Goal: Communication & Community: Share content

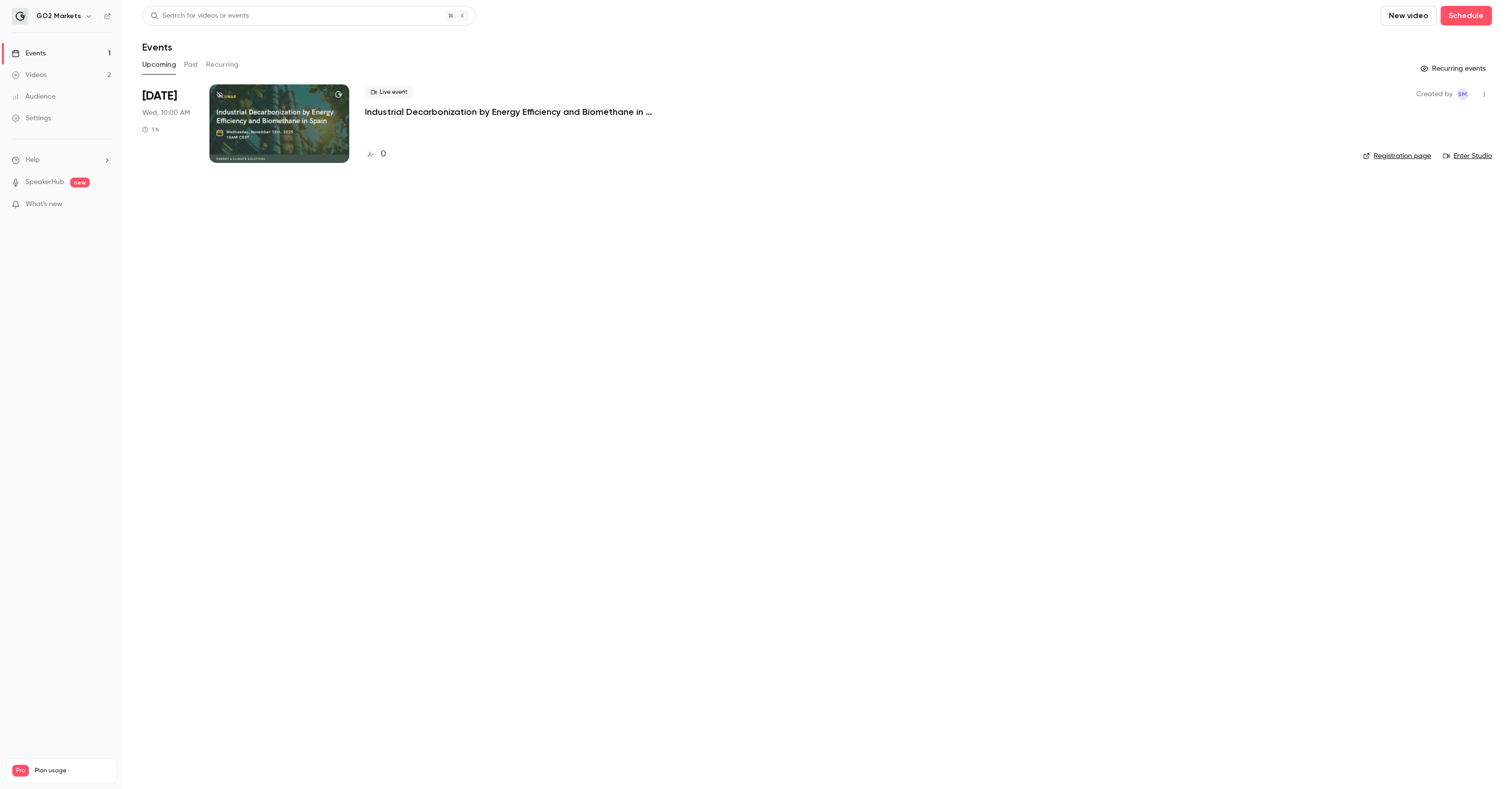
click at [179, 66] on div "Upcoming Past Recurring" at bounding box center [817, 65] width 1350 height 16
click at [196, 66] on button "Past" at bounding box center [191, 65] width 14 height 16
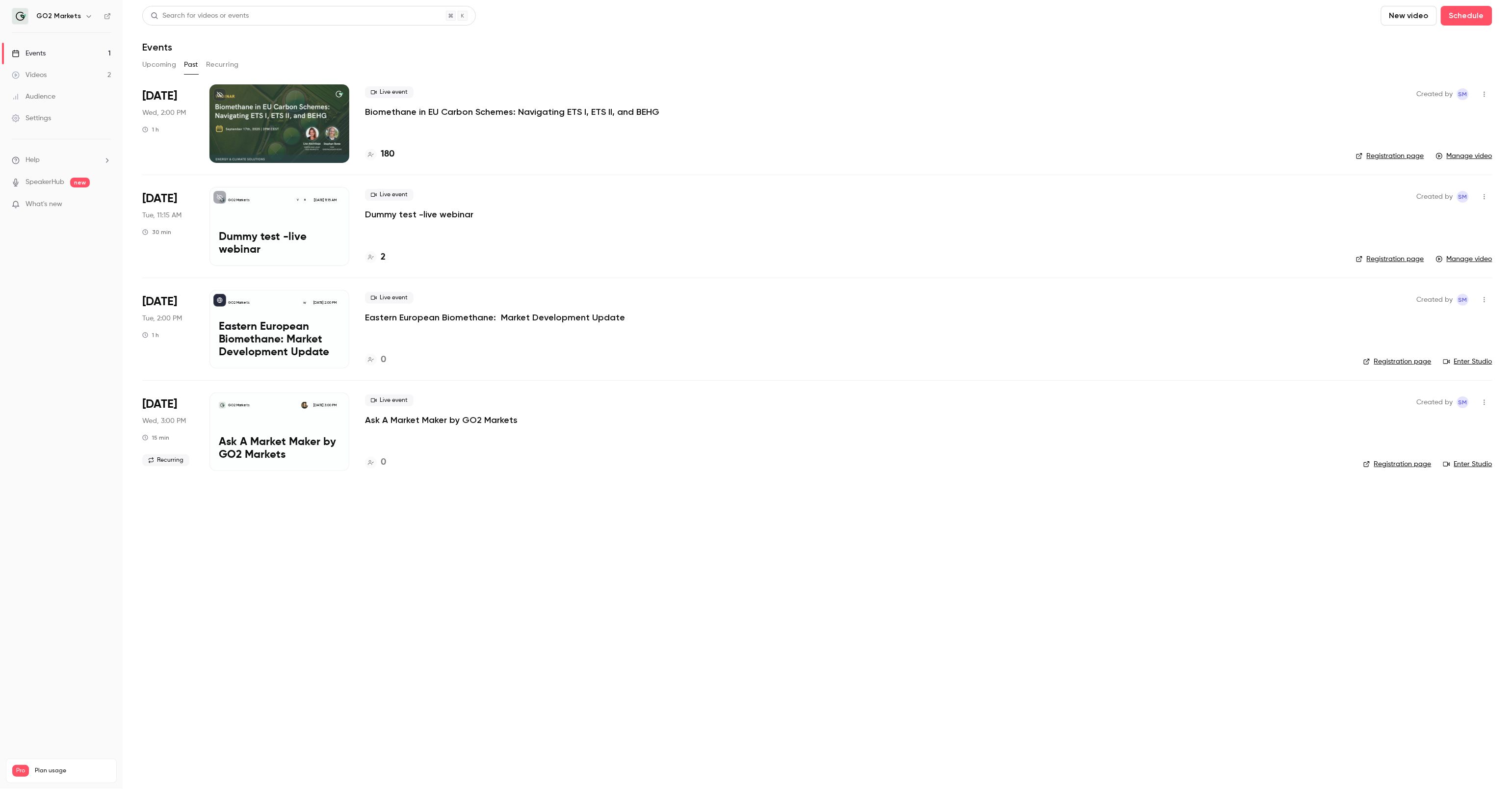
click at [435, 114] on p "Biomethane in EU Carbon Schemes: Navigating ETS I, ETS II, and BEHG" at bounding box center [512, 111] width 295 height 12
click at [389, 150] on h4 "180" at bounding box center [387, 154] width 13 height 13
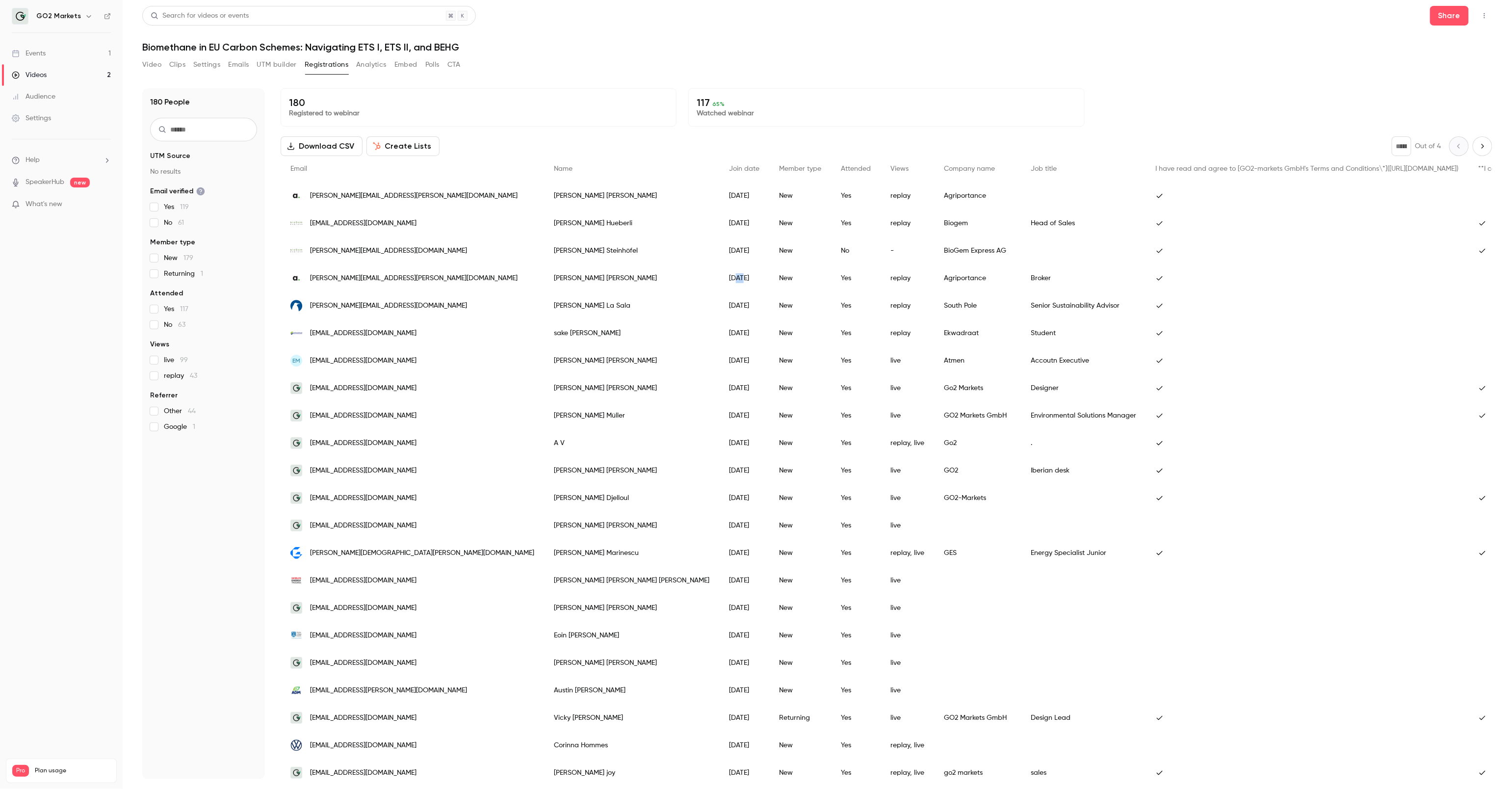
drag, startPoint x: 591, startPoint y: 279, endPoint x: 583, endPoint y: 279, distance: 8.0
click at [719, 279] on div "[DATE]" at bounding box center [743, 278] width 50 height 28
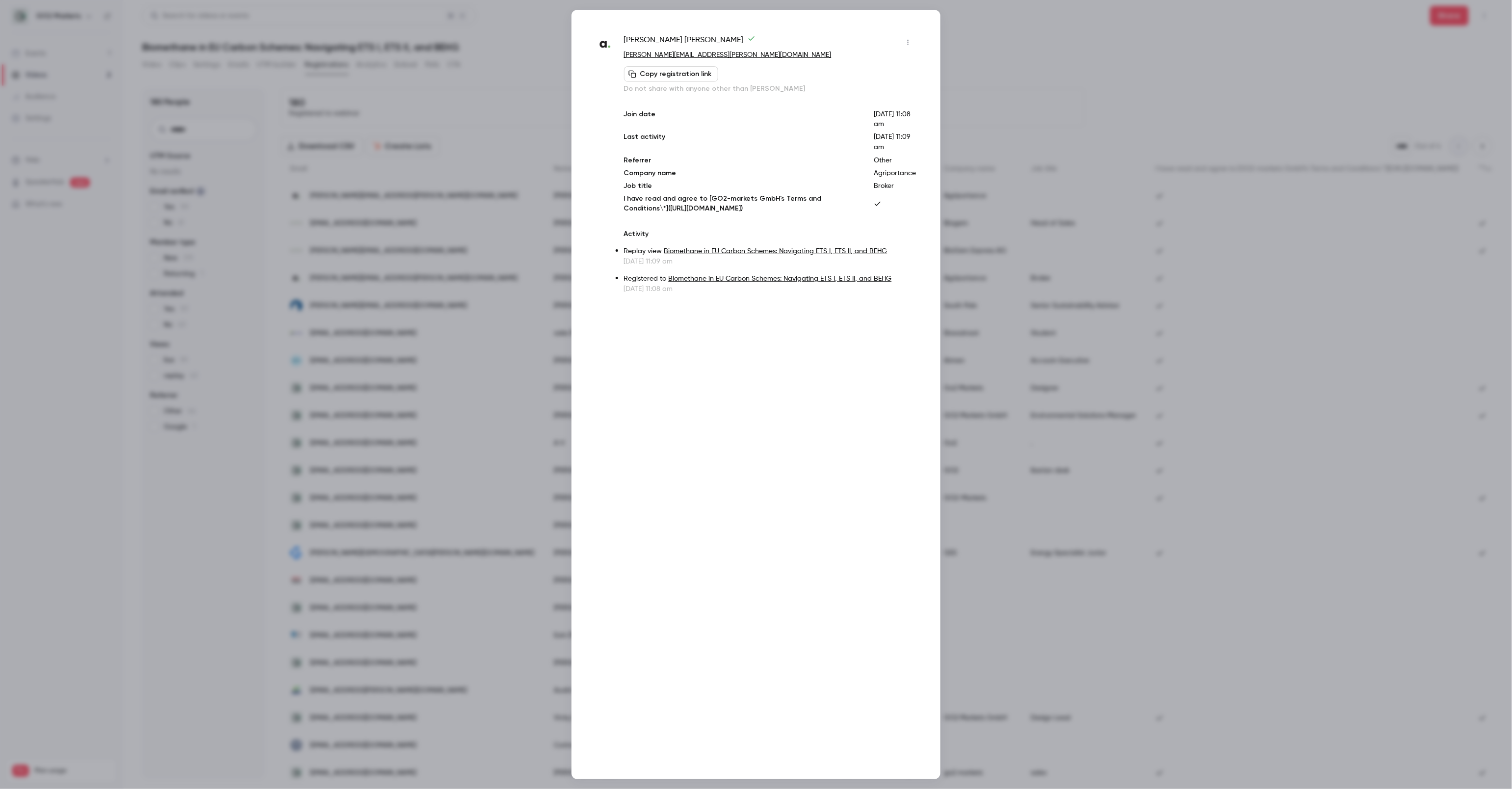
click at [1017, 89] on div at bounding box center [756, 394] width 1512 height 789
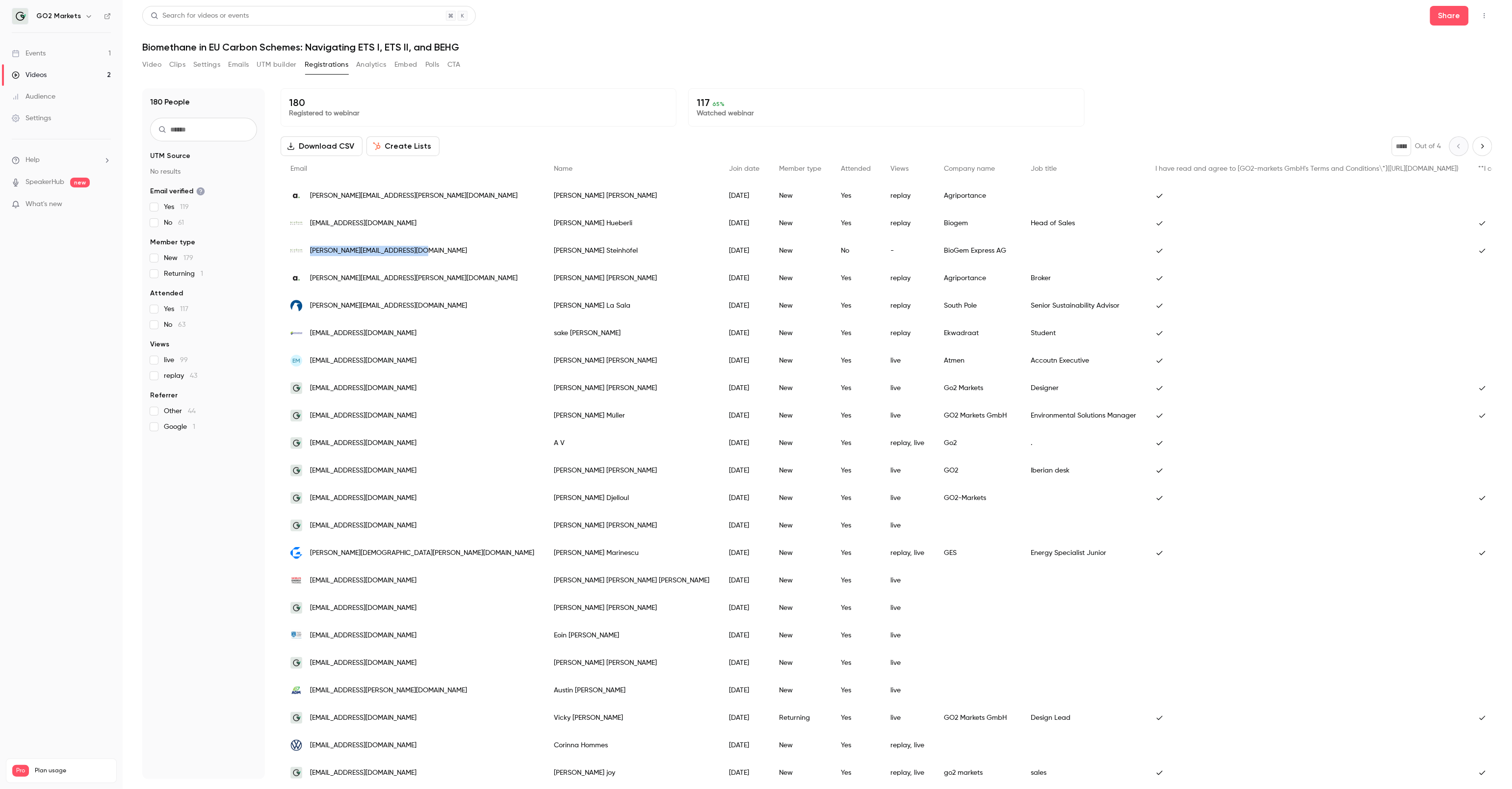
drag, startPoint x: 425, startPoint y: 250, endPoint x: 310, endPoint y: 248, distance: 115.0
click at [310, 248] on div "[PERSON_NAME][EMAIL_ADDRESS][DOMAIN_NAME]" at bounding box center [412, 250] width 263 height 28
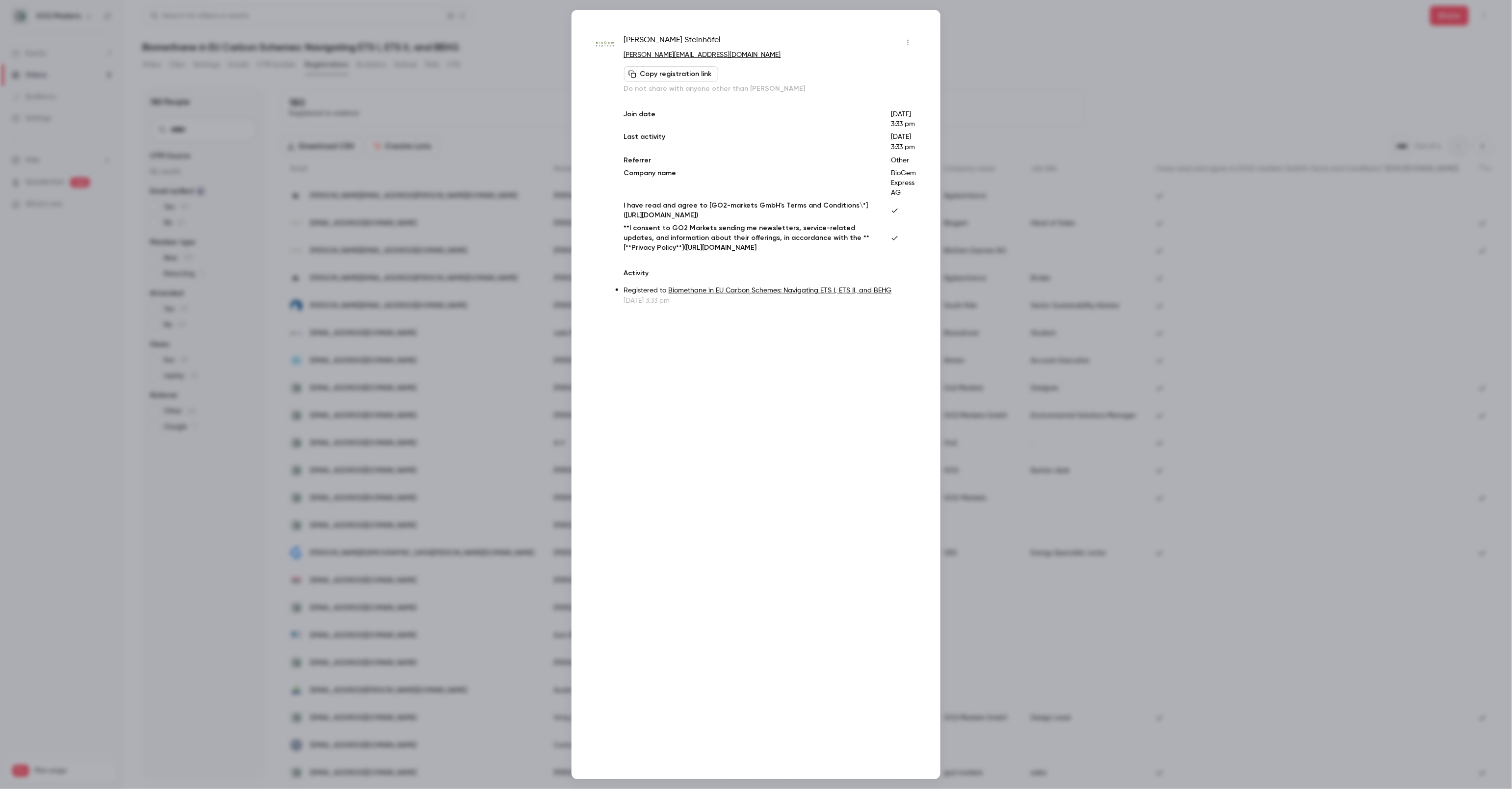
click at [1017, 43] on div at bounding box center [756, 394] width 1512 height 789
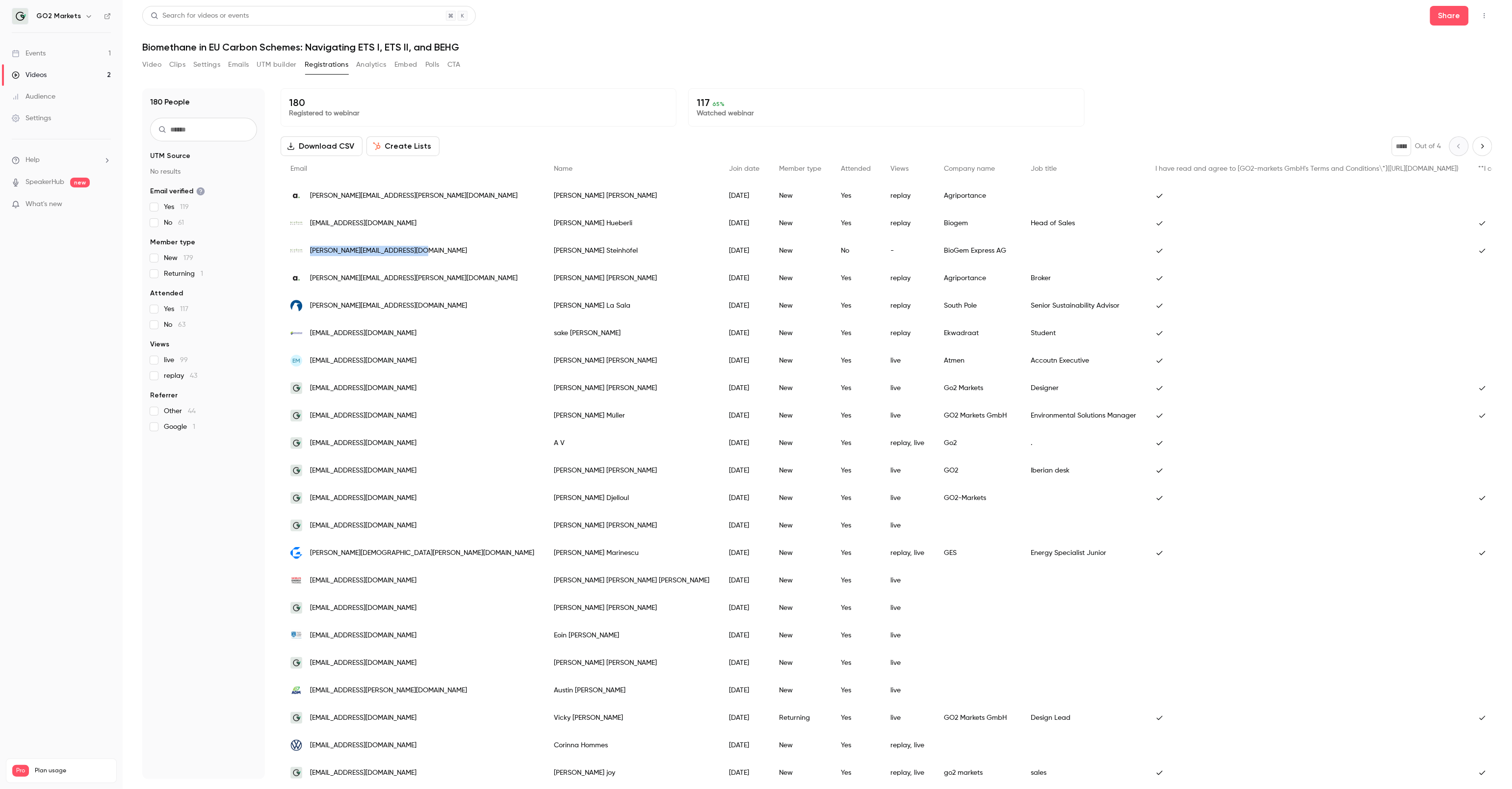
drag, startPoint x: 416, startPoint y: 247, endPoint x: 307, endPoint y: 249, distance: 109.0
click at [307, 249] on div "[PERSON_NAME][EMAIL_ADDRESS][DOMAIN_NAME]" at bounding box center [412, 250] width 263 height 28
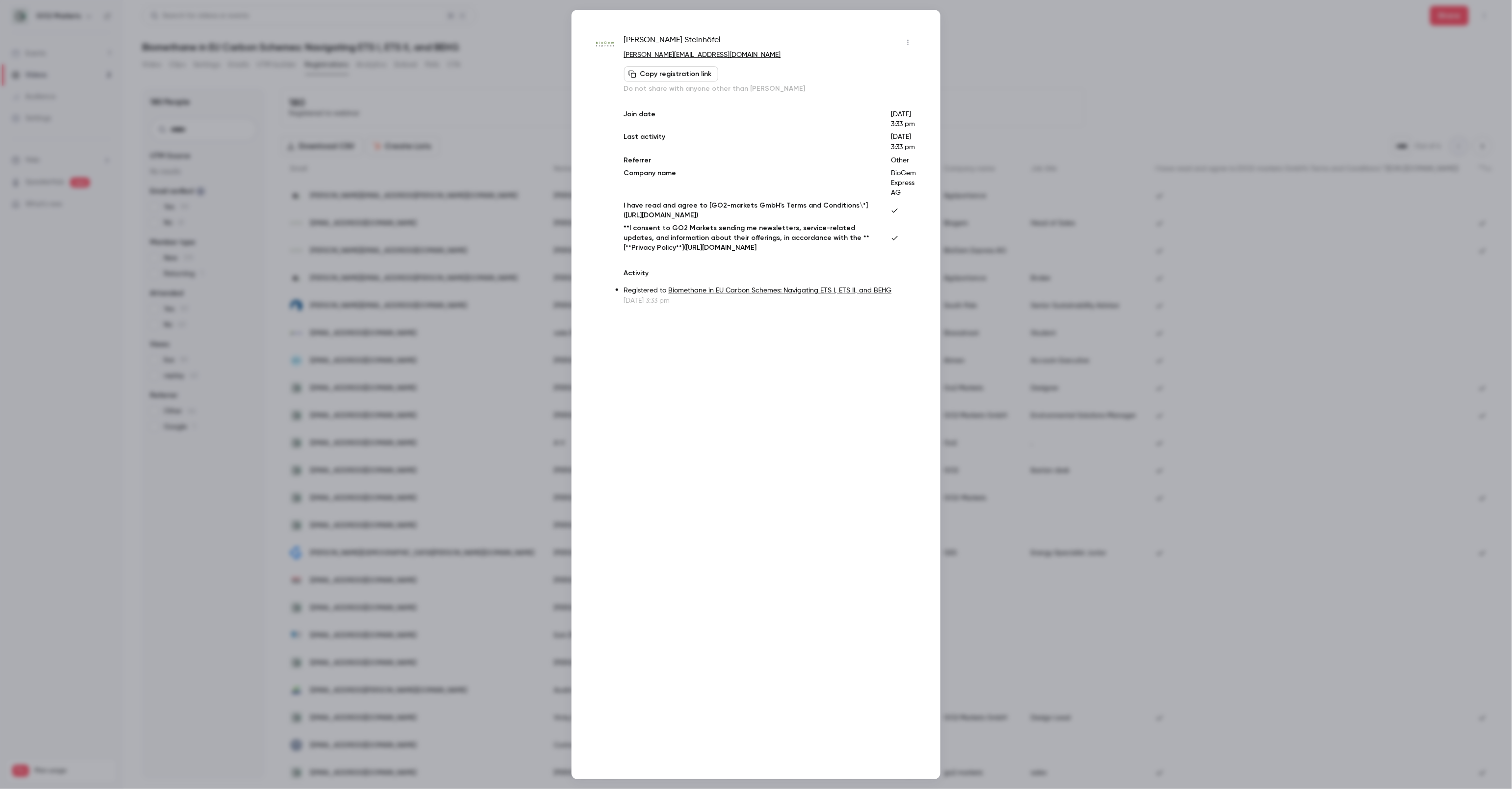
click at [735, 51] on p "[PERSON_NAME][EMAIL_ADDRESS][DOMAIN_NAME]" at bounding box center [769, 54] width 291 height 10
click at [743, 54] on p "[PERSON_NAME][EMAIL_ADDRESS][DOMAIN_NAME]" at bounding box center [769, 54] width 291 height 10
click at [723, 129] on p "Join date" at bounding box center [750, 118] width 251 height 20
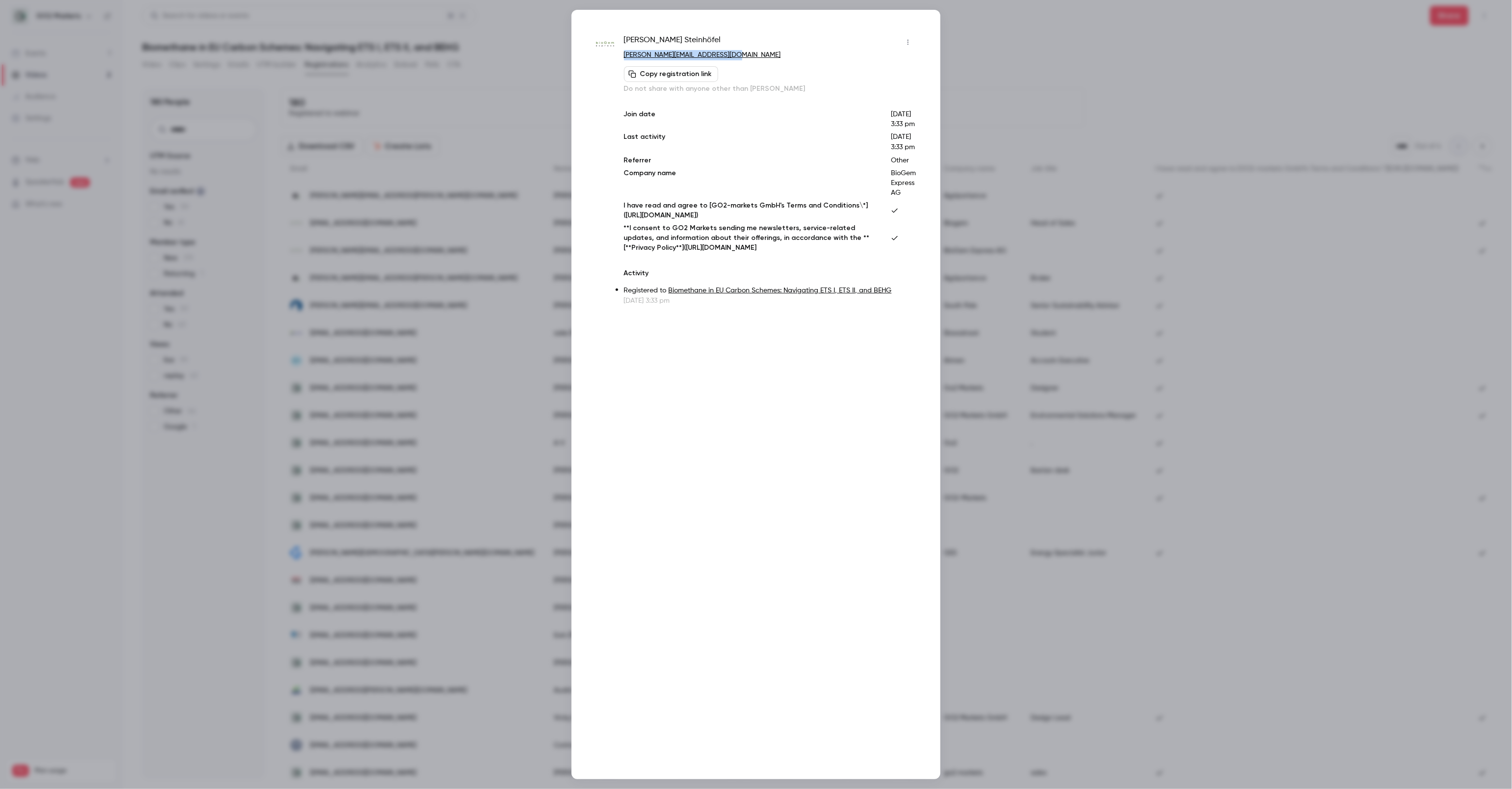
drag, startPoint x: 731, startPoint y: 55, endPoint x: 624, endPoint y: 55, distance: 107.0
click at [624, 55] on p "[PERSON_NAME][EMAIL_ADDRESS][DOMAIN_NAME]" at bounding box center [769, 54] width 291 height 10
copy link "[PERSON_NAME][EMAIL_ADDRESS][DOMAIN_NAME]"
click at [1152, 43] on div at bounding box center [756, 394] width 1512 height 789
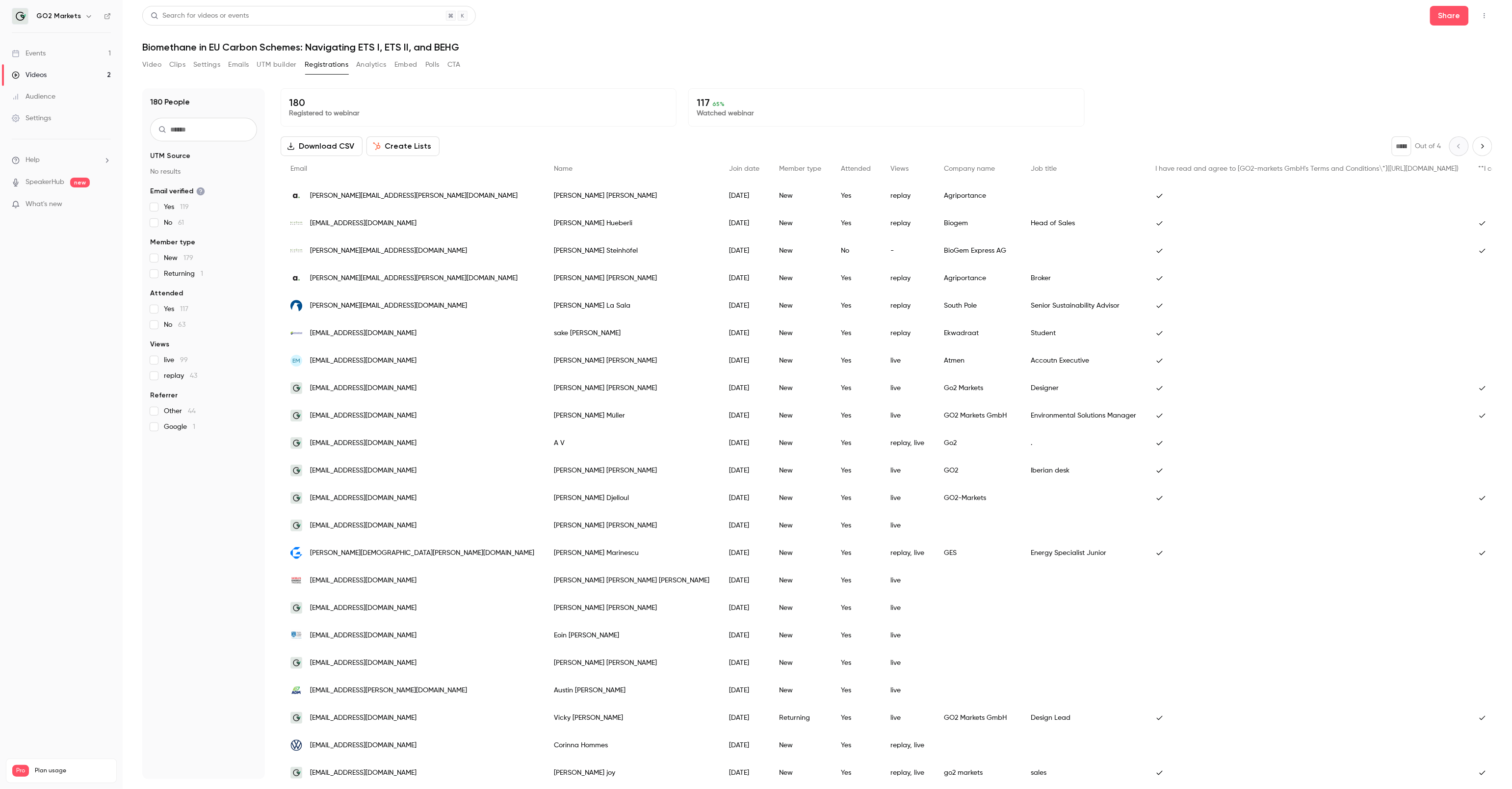
click at [423, 220] on div "[EMAIL_ADDRESS][DOMAIN_NAME]" at bounding box center [412, 223] width 263 height 28
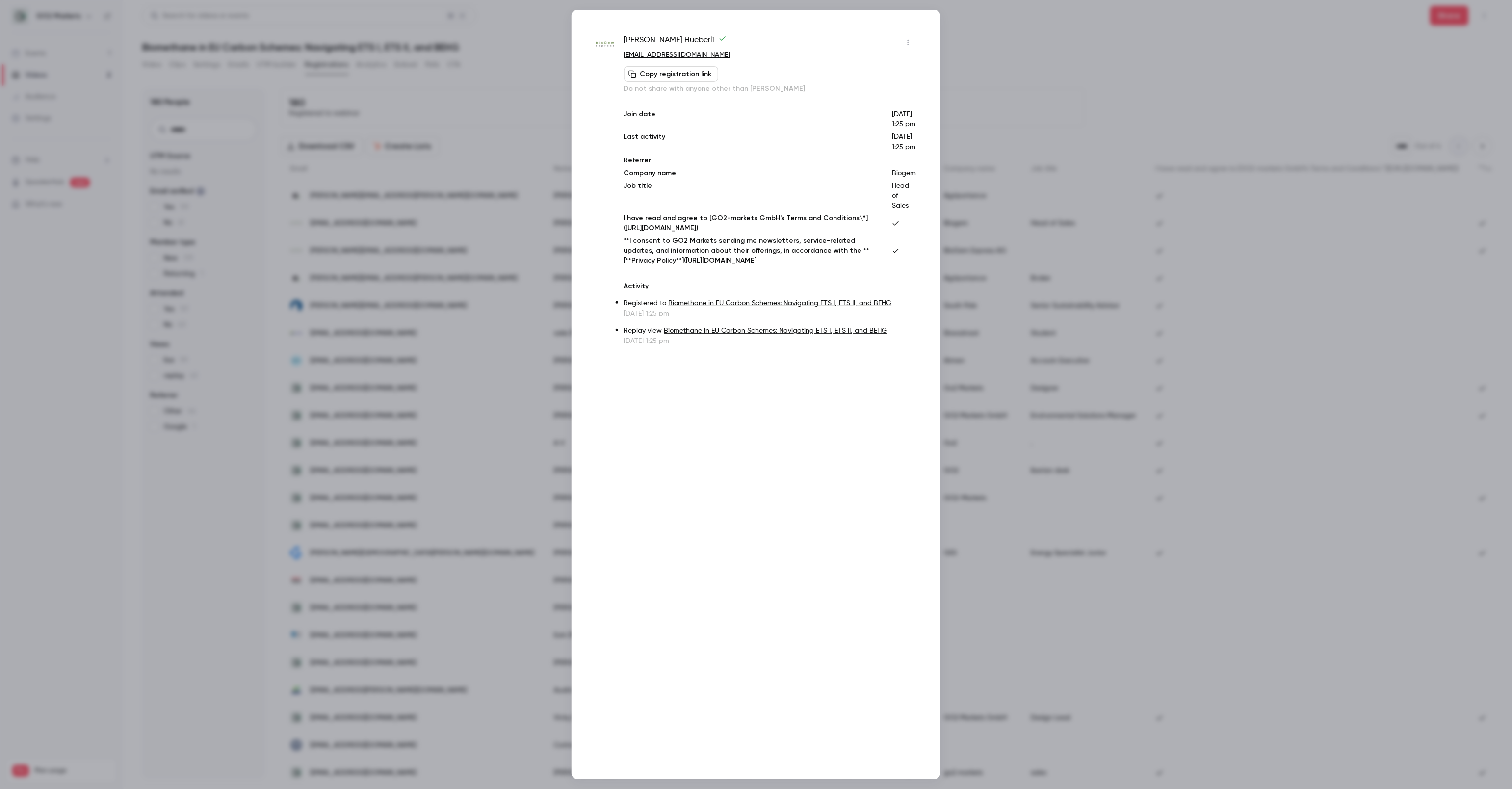
click at [521, 102] on div at bounding box center [756, 394] width 1512 height 789
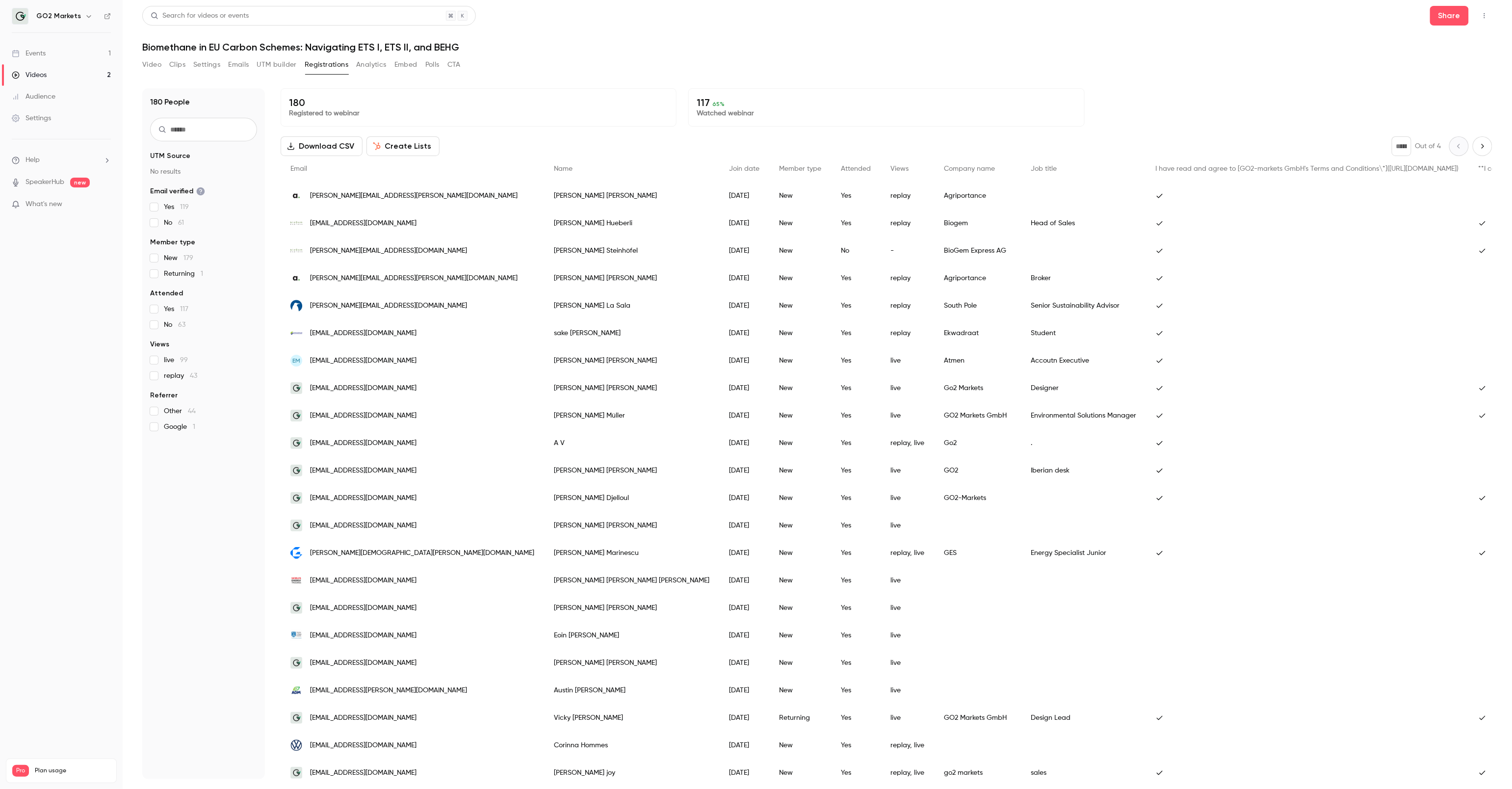
click at [424, 192] on div "[PERSON_NAME][EMAIL_ADDRESS][PERSON_NAME][DOMAIN_NAME]" at bounding box center [412, 195] width 263 height 28
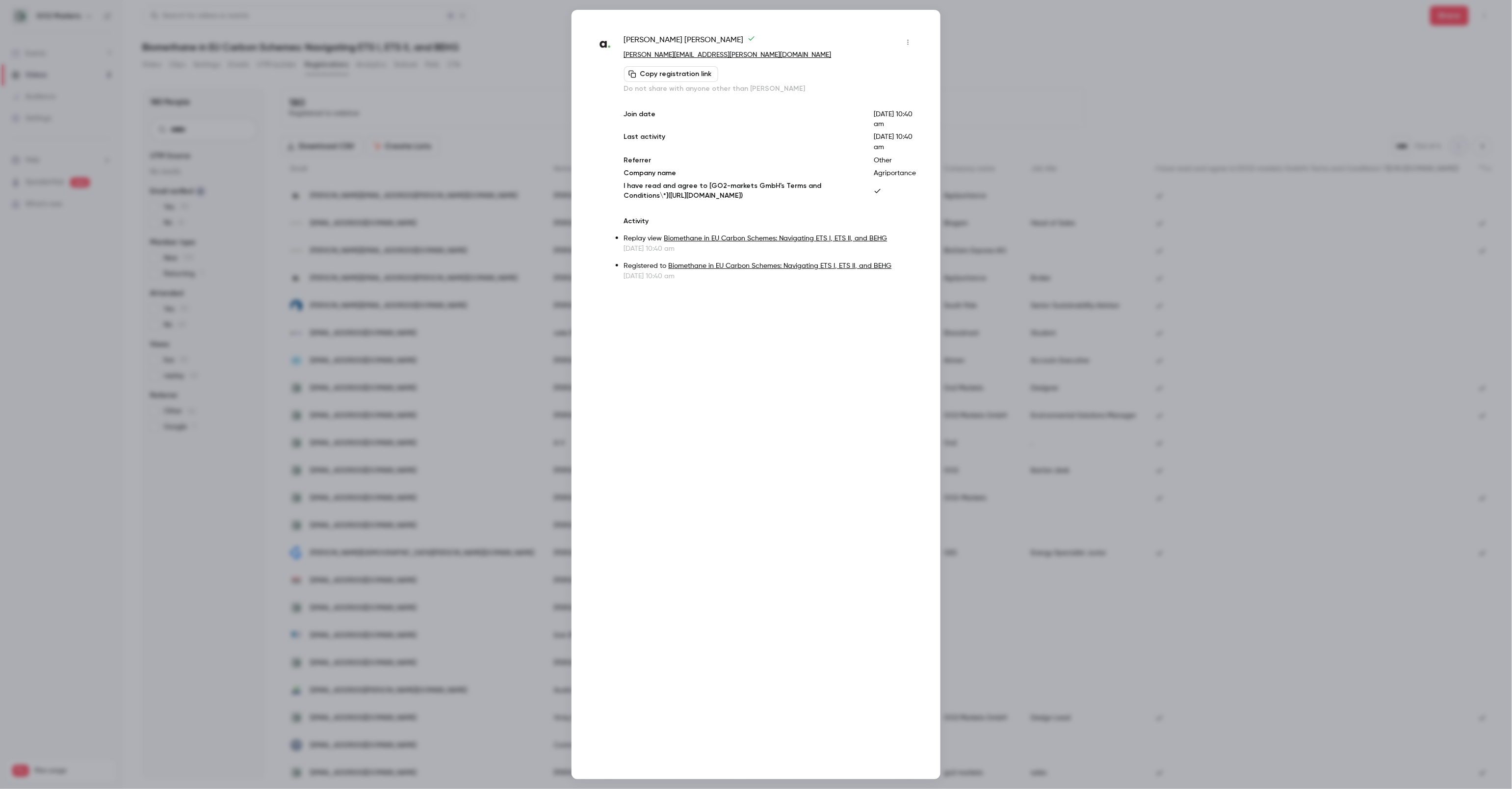
click at [424, 192] on div at bounding box center [756, 394] width 1512 height 789
click at [424, 192] on div "[PERSON_NAME][EMAIL_ADDRESS][PERSON_NAME][DOMAIN_NAME]" at bounding box center [412, 195] width 263 height 28
click at [424, 192] on div at bounding box center [756, 394] width 1512 height 789
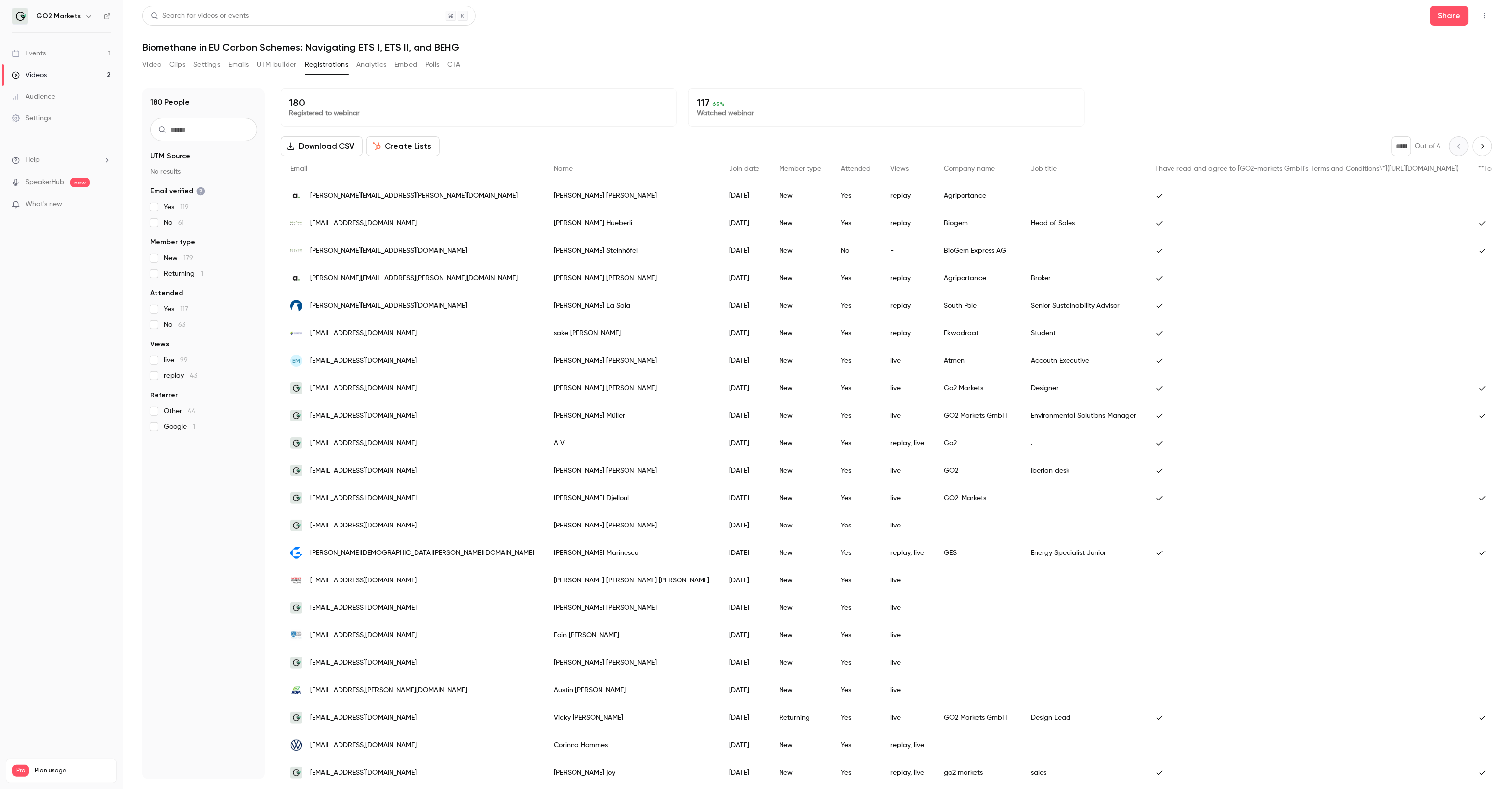
click at [425, 195] on div "[PERSON_NAME][EMAIL_ADDRESS][PERSON_NAME][DOMAIN_NAME]" at bounding box center [412, 195] width 263 height 28
click at [426, 195] on div "[PERSON_NAME][EMAIL_ADDRESS][PERSON_NAME][DOMAIN_NAME]" at bounding box center [412, 195] width 263 height 28
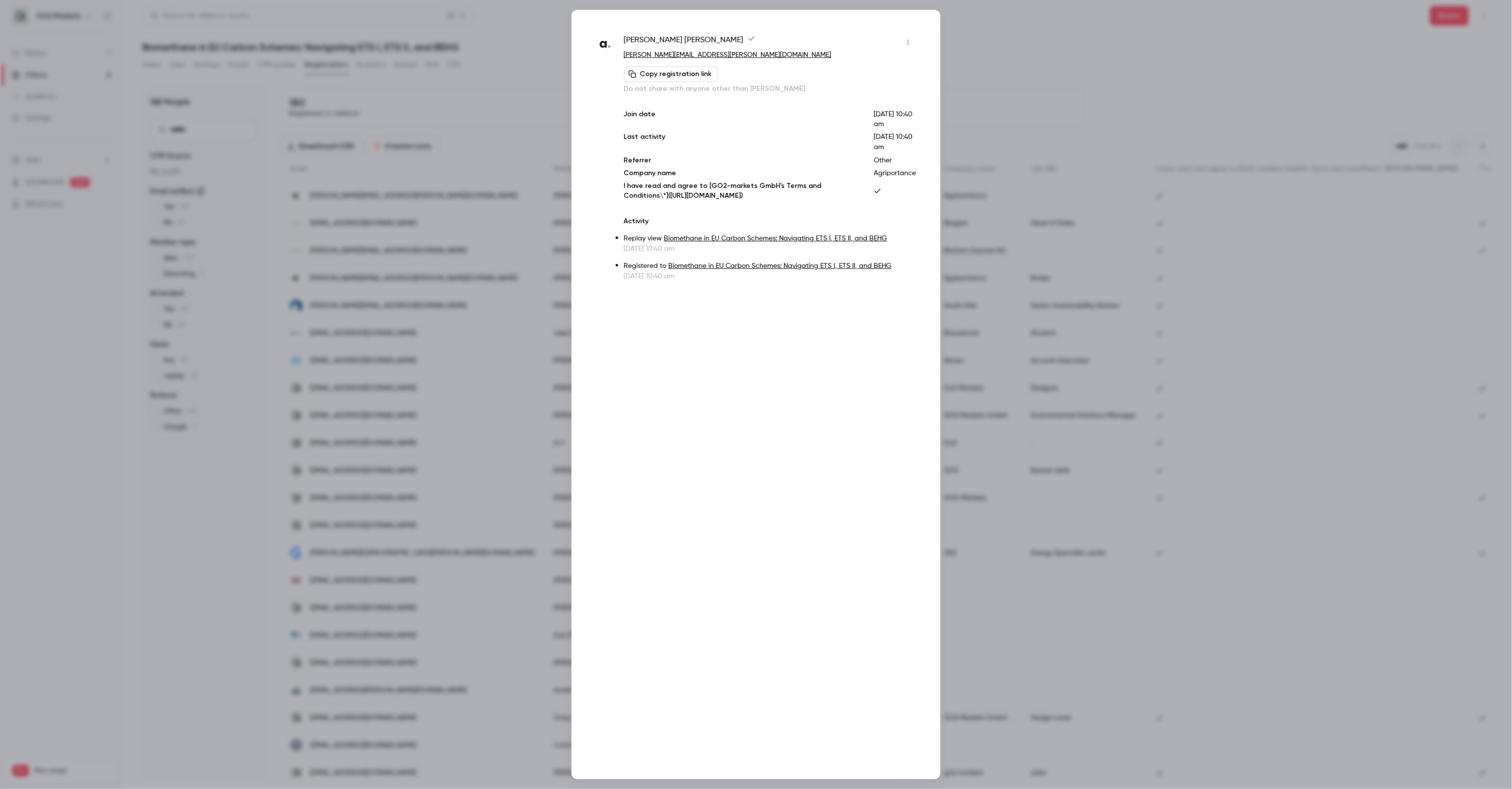
click at [738, 54] on p "[PERSON_NAME][EMAIL_ADDRESS][PERSON_NAME][DOMAIN_NAME]" at bounding box center [769, 54] width 291 height 10
click at [758, 73] on div "Copy registration link Do not share with anyone other than [PERSON_NAME]" at bounding box center [769, 80] width 291 height 28
drag, startPoint x: 747, startPoint y: 55, endPoint x: 620, endPoint y: 55, distance: 127.0
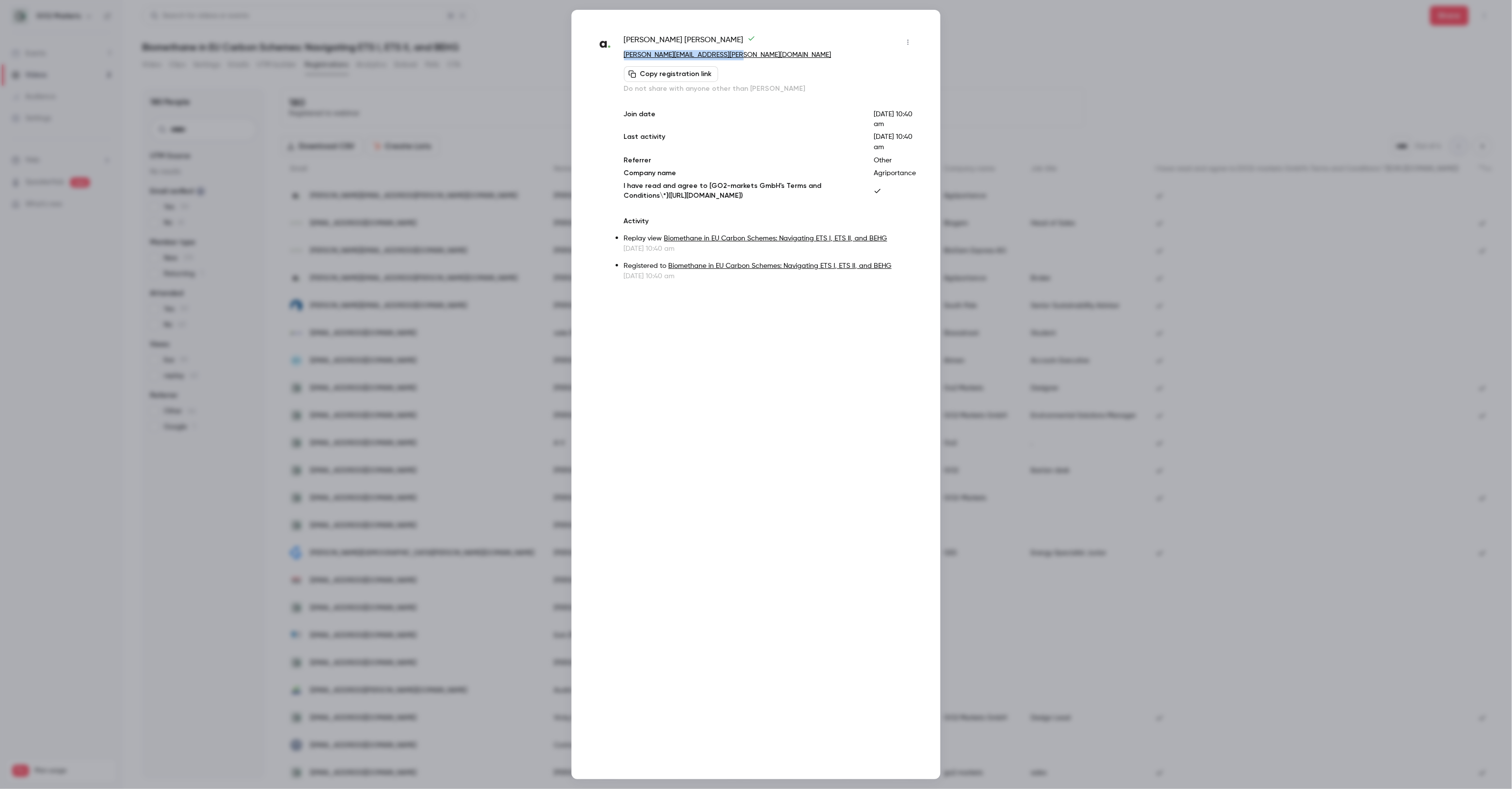
click at [620, 55] on div "[PERSON_NAME] [PERSON_NAME][EMAIL_ADDRESS][PERSON_NAME][DOMAIN_NAME] Copy regis…" at bounding box center [755, 157] width 320 height 246
copy link "[PERSON_NAME][EMAIL_ADDRESS][PERSON_NAME][DOMAIN_NAME]"
click at [1188, 27] on div at bounding box center [756, 394] width 1512 height 789
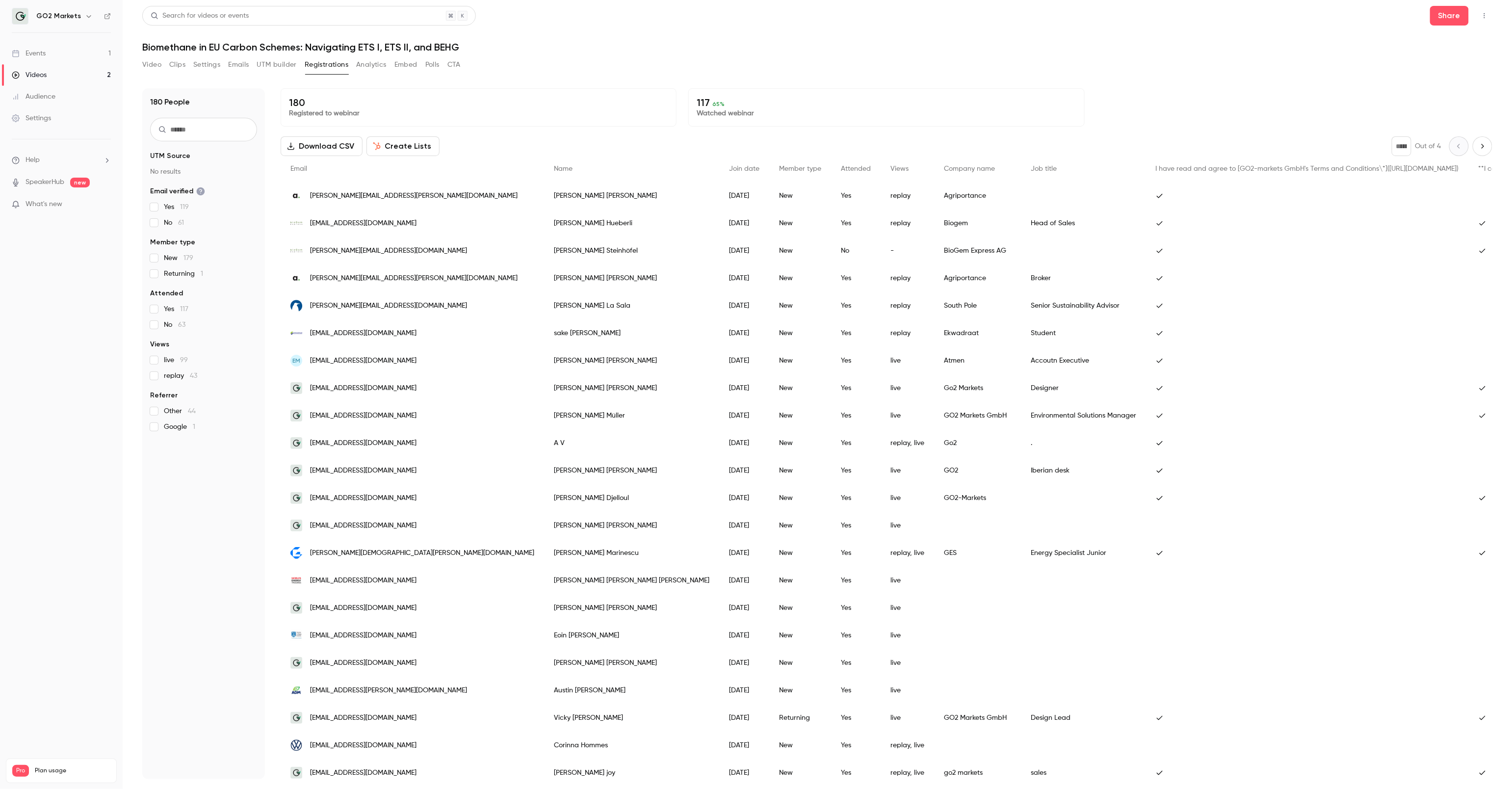
click at [415, 222] on div "[EMAIL_ADDRESS][DOMAIN_NAME]" at bounding box center [412, 223] width 263 height 28
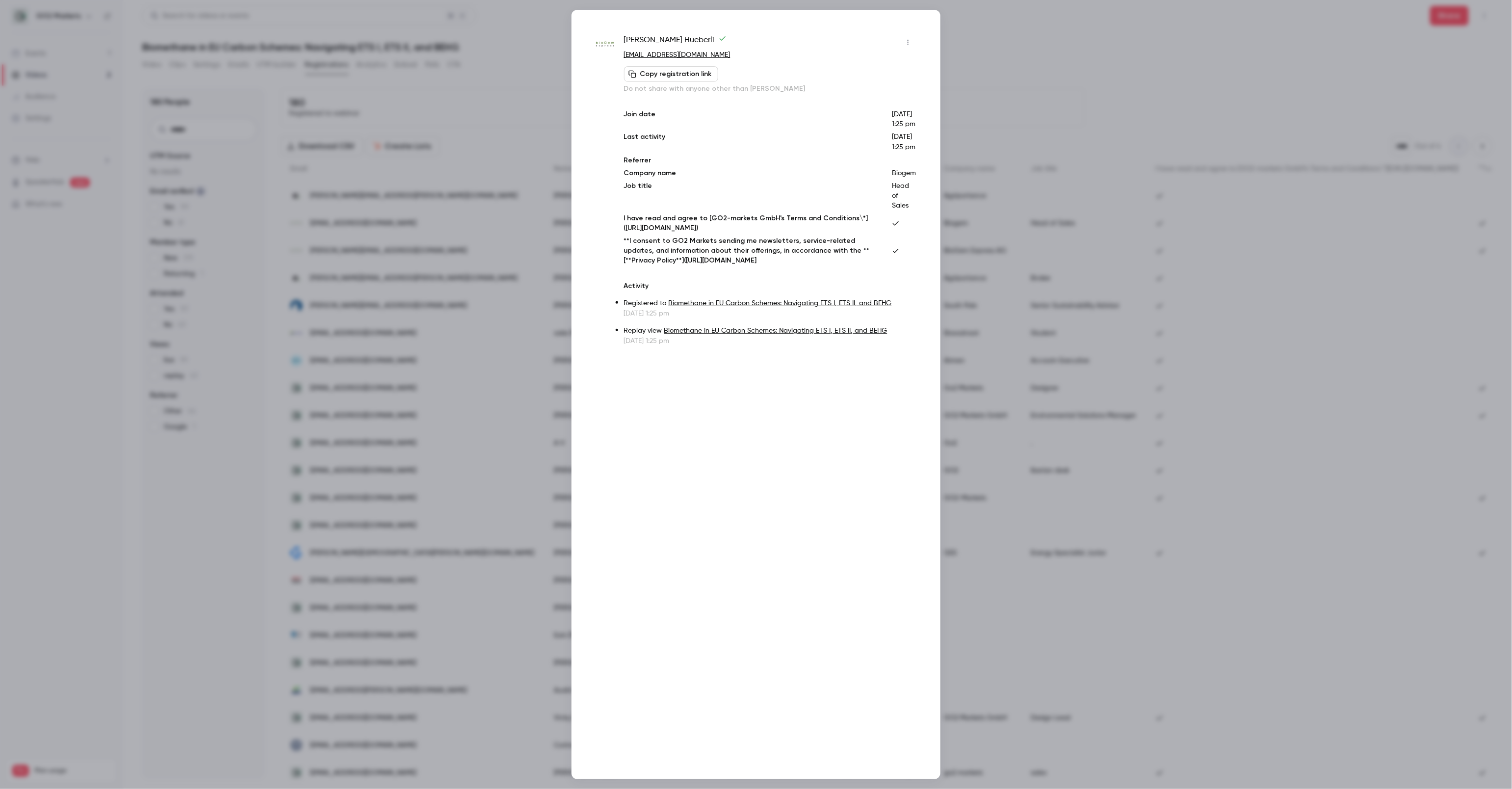
click at [415, 222] on div at bounding box center [756, 394] width 1512 height 789
click at [415, 222] on div "[EMAIL_ADDRESS][DOMAIN_NAME]" at bounding box center [412, 223] width 263 height 28
click at [730, 56] on p "[EMAIL_ADDRESS][DOMAIN_NAME]" at bounding box center [769, 54] width 291 height 10
drag, startPoint x: 730, startPoint y: 56, endPoint x: 718, endPoint y: 54, distance: 12.2
click at [714, 55] on p "[EMAIL_ADDRESS][DOMAIN_NAME]" at bounding box center [769, 54] width 291 height 10
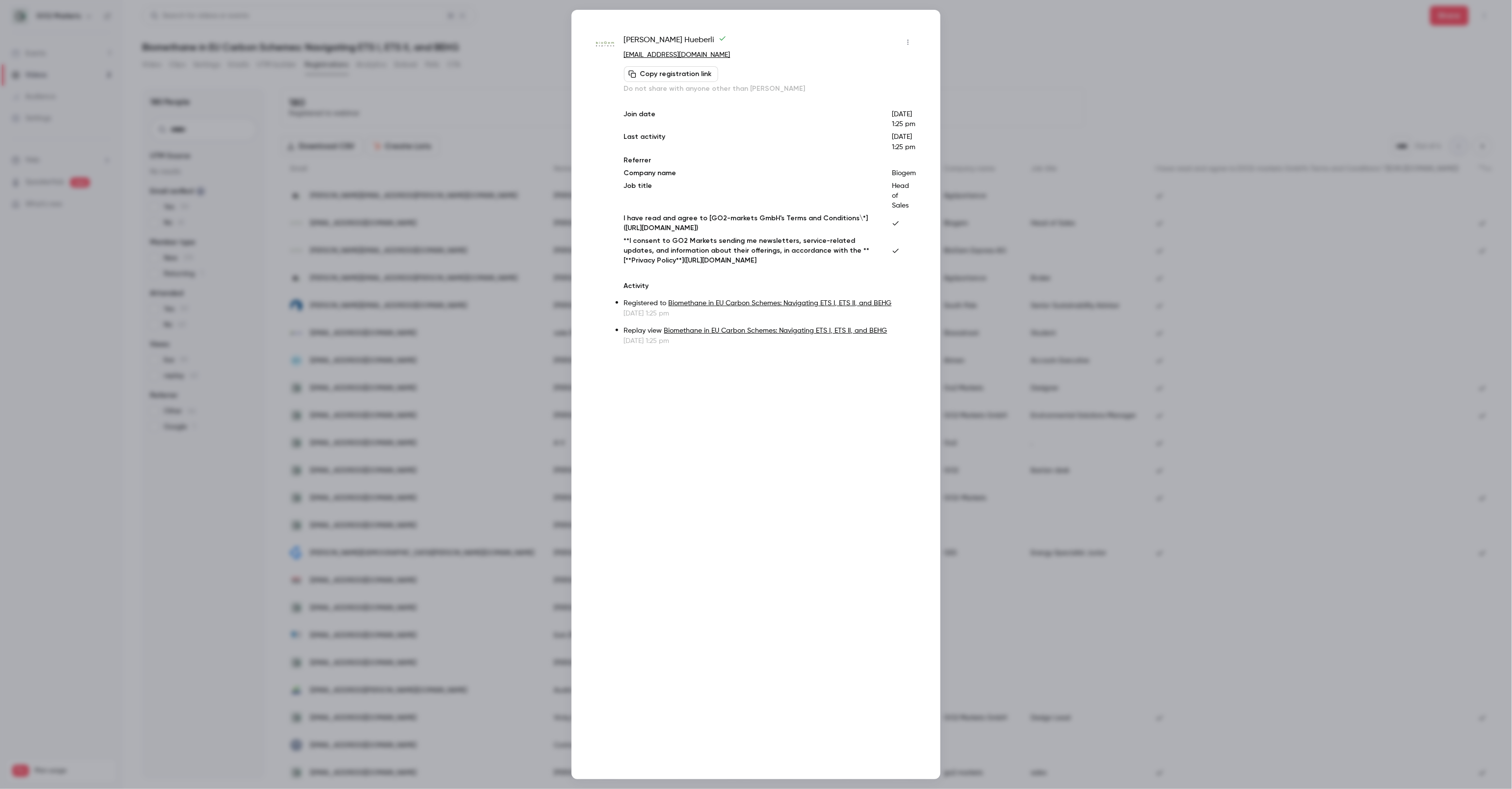
click at [739, 49] on div "[PERSON_NAME]" at bounding box center [769, 42] width 291 height 16
drag, startPoint x: 739, startPoint y: 49, endPoint x: 628, endPoint y: 53, distance: 111.1
click at [628, 53] on div "[PERSON_NAME] [PERSON_NAME][EMAIL_ADDRESS][DOMAIN_NAME] Copy registration link …" at bounding box center [769, 63] width 291 height 59
click at [675, 152] on p "Last activity" at bounding box center [750, 142] width 252 height 21
drag, startPoint x: 730, startPoint y: 55, endPoint x: 624, endPoint y: 55, distance: 106.0
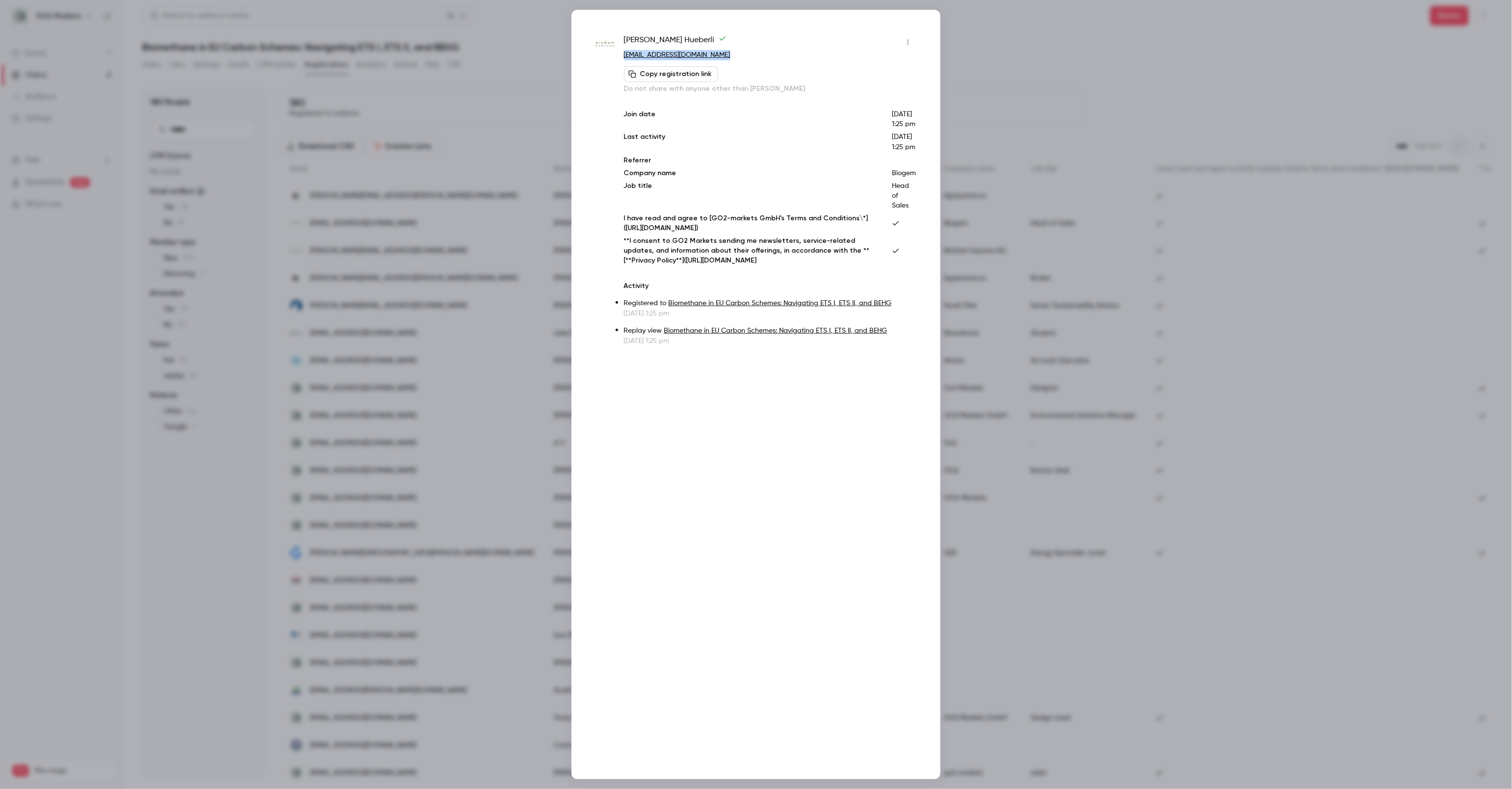
click at [624, 55] on p "[EMAIL_ADDRESS][DOMAIN_NAME]" at bounding box center [769, 54] width 291 height 10
copy link "[EMAIL_ADDRESS][DOMAIN_NAME]"
